Goal: Task Accomplishment & Management: Use online tool/utility

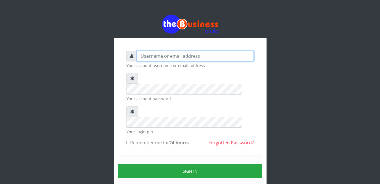
type input "Mlanga"
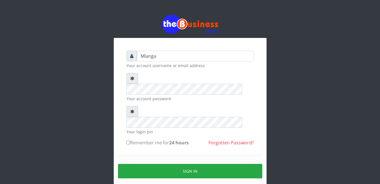
click at [98, 99] on div "Mlanga Your account username or email address Your account password Your login …" at bounding box center [190, 112] width 323 height 225
click at [85, 128] on div "Mlanga Your account username or email address Your account password Your login …" at bounding box center [190, 112] width 323 height 225
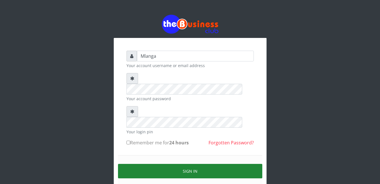
click at [208, 164] on button "Sign in" at bounding box center [190, 171] width 144 height 14
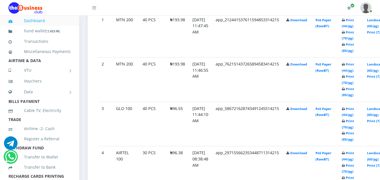
scroll to position [340, 0]
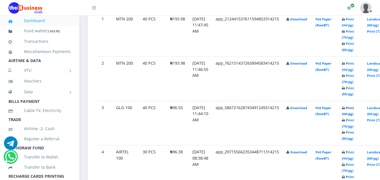
click at [354, 108] on link "Print (44/pg)" at bounding box center [348, 111] width 12 height 10
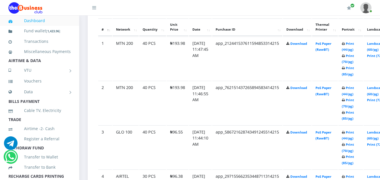
scroll to position [340, 0]
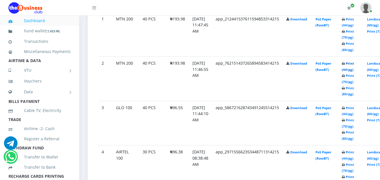
click at [354, 64] on link "Print (44/pg)" at bounding box center [348, 66] width 12 height 10
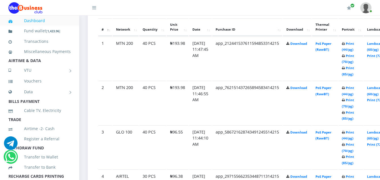
scroll to position [340, 0]
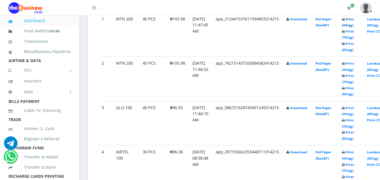
click at [354, 20] on link "Print (44/pg)" at bounding box center [348, 22] width 12 height 10
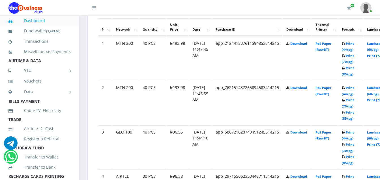
scroll to position [340, 0]
